Goal: Check status: Check status

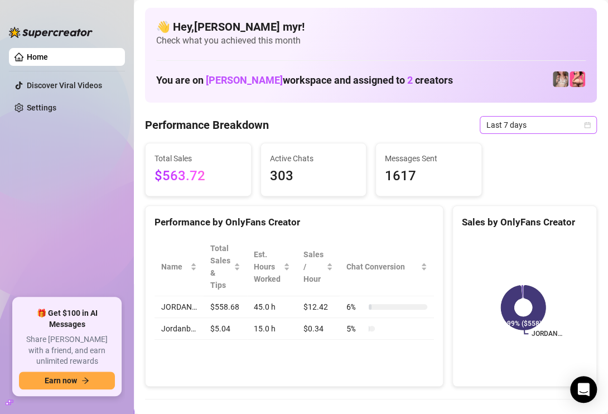
click at [584, 122] on icon "calendar" at bounding box center [587, 125] width 7 height 7
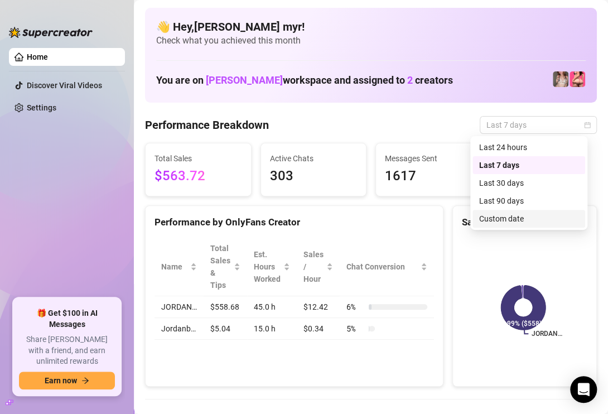
click at [515, 205] on div "Last 90 days" at bounding box center [528, 201] width 99 height 12
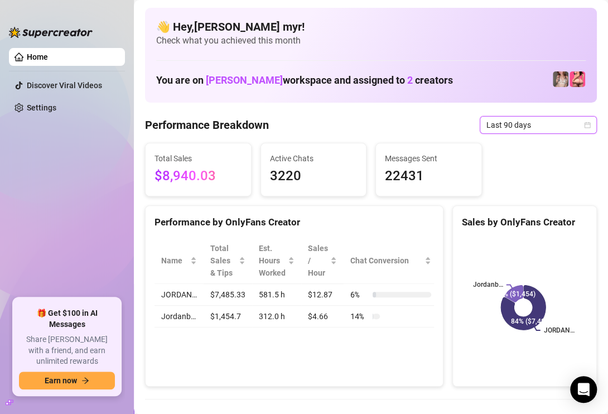
click at [584, 123] on icon "calendar" at bounding box center [587, 125] width 7 height 7
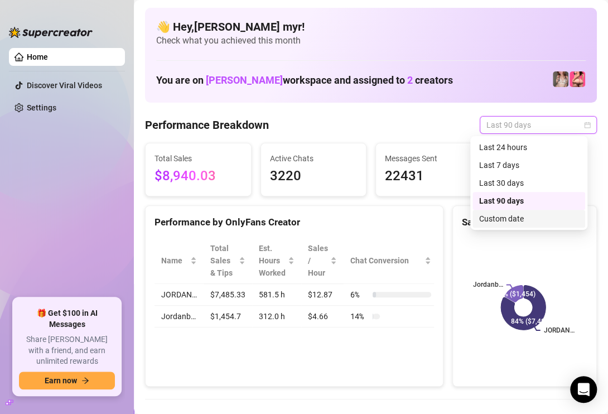
click at [506, 220] on div "Custom date" at bounding box center [528, 219] width 99 height 12
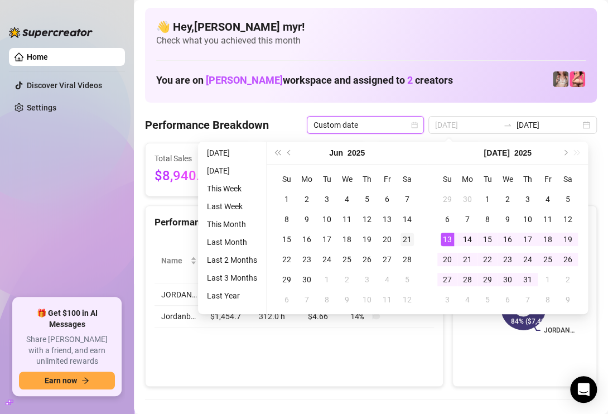
type input "[DATE]"
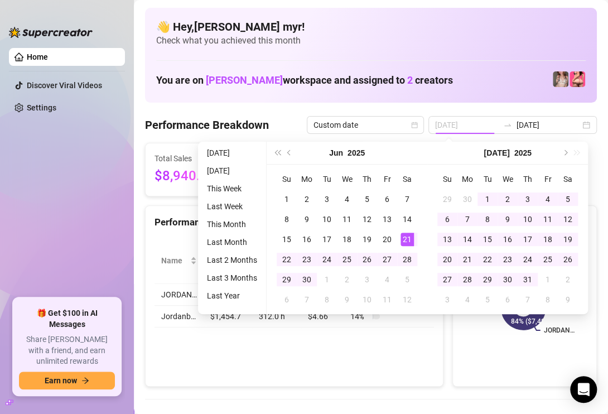
click at [410, 234] on div "21" at bounding box center [407, 239] width 13 height 13
click at [562, 150] on button "Next month (PageDown)" at bounding box center [565, 153] width 12 height 22
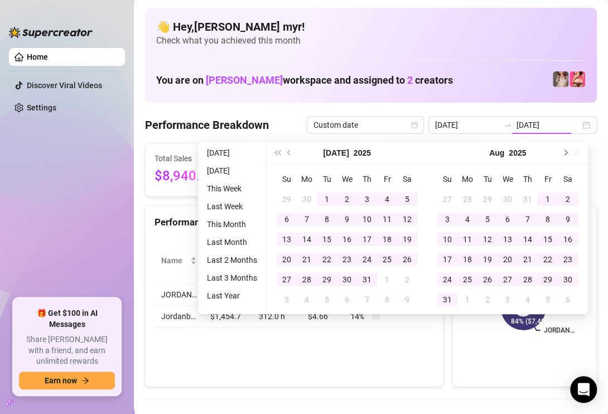
click at [562, 150] on button "Next month (PageDown)" at bounding box center [565, 153] width 12 height 22
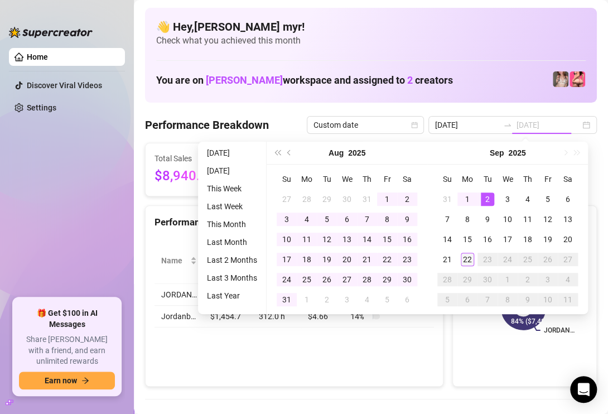
type input "[DATE]"
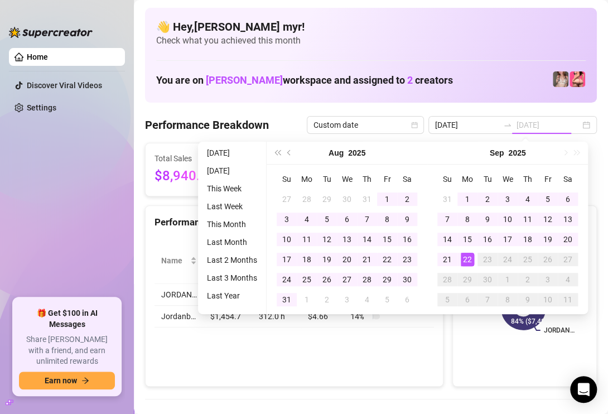
click at [466, 258] on div "22" at bounding box center [467, 259] width 13 height 13
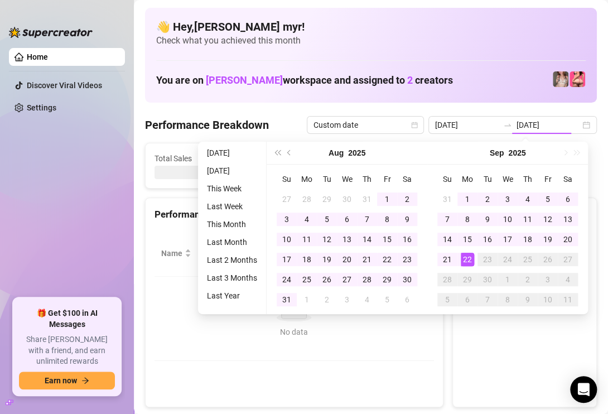
type input "[DATE]"
